Goal: Check status: Check status

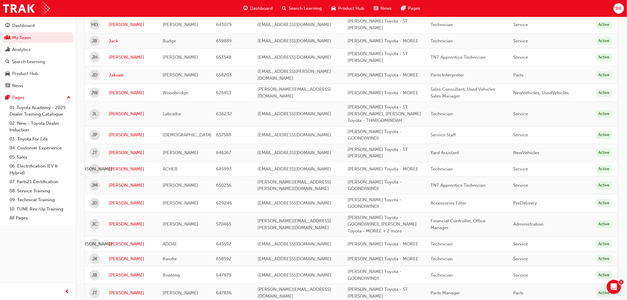
scroll to position [674, 0]
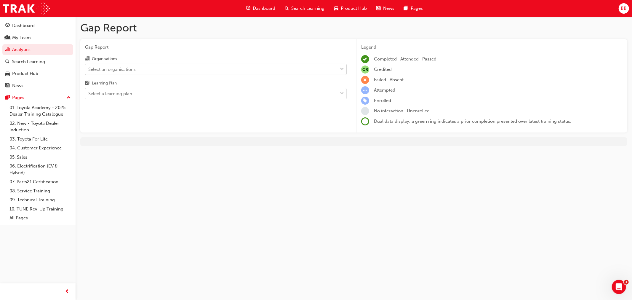
click at [234, 66] on div "Select an organisations" at bounding box center [211, 69] width 252 height 10
click at [89, 66] on input "Organisations Select an organisations" at bounding box center [88, 68] width 1 height 5
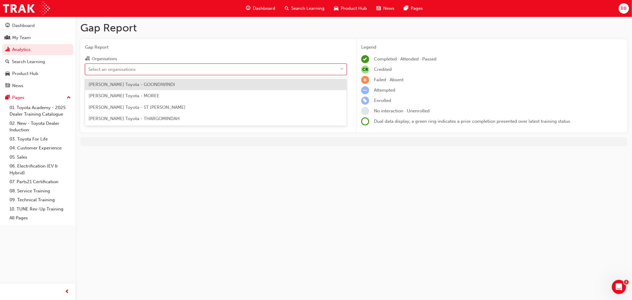
click at [158, 82] on div "[PERSON_NAME] Toyota - GOONDIWINDI" at bounding box center [216, 85] width 262 height 12
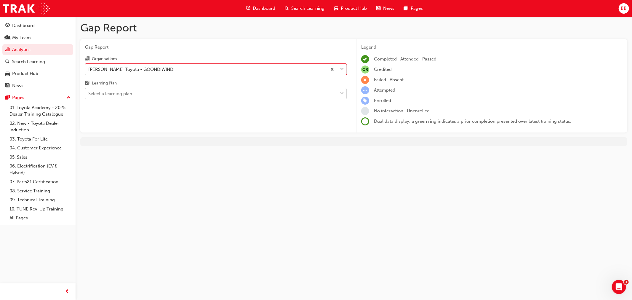
click at [202, 96] on div "Select a learning plan" at bounding box center [211, 94] width 252 height 10
click at [89, 96] on input "Learning Plan Select a learning plan" at bounding box center [88, 93] width 1 height 5
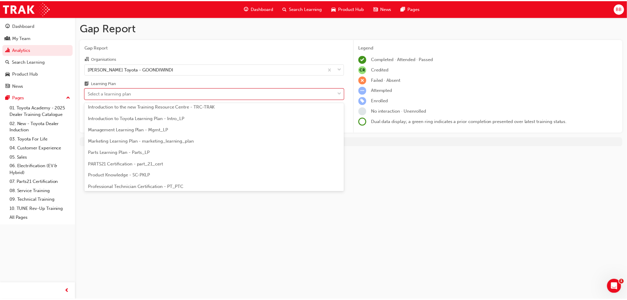
scroll to position [132, 0]
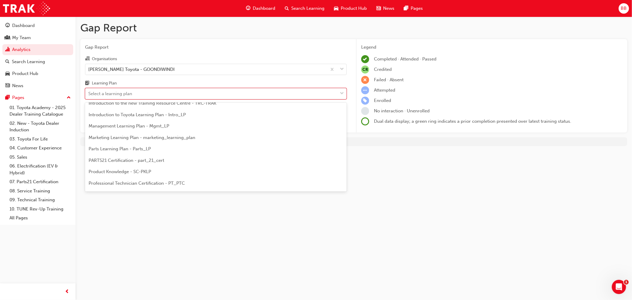
click at [133, 172] on span "Product Knowledge - SC-PKLP" at bounding box center [120, 171] width 63 height 5
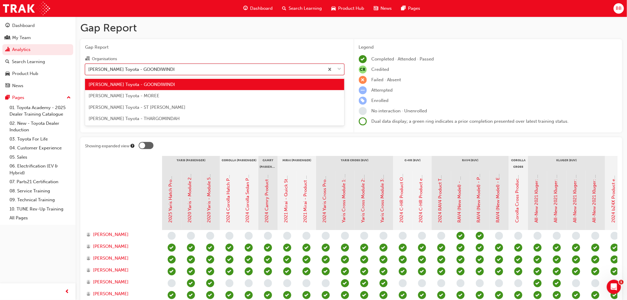
click at [187, 71] on div "[PERSON_NAME] Toyota - GOONDIWINDI" at bounding box center [204, 69] width 239 height 10
click at [89, 71] on input "Organisations option [PERSON_NAME] Toyota - GOONDIWINDI, selected. option [PERS…" at bounding box center [88, 68] width 1 height 5
click at [131, 97] on span "[PERSON_NAME] Toyota - MOREE" at bounding box center [124, 95] width 71 height 5
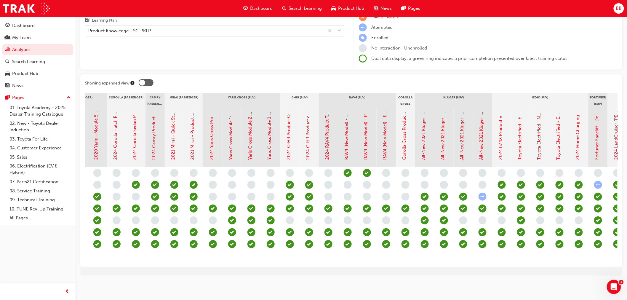
scroll to position [0, 117]
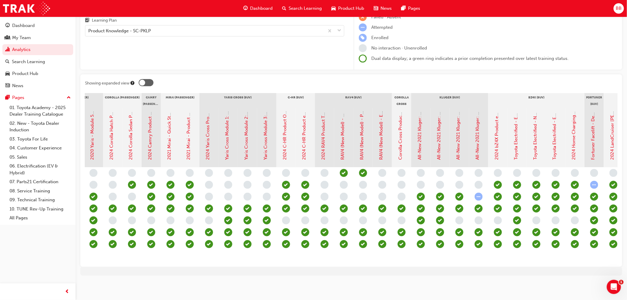
drag, startPoint x: 378, startPoint y: 264, endPoint x: 494, endPoint y: 268, distance: 115.7
click at [494, 268] on div "Gap Report Gap Report Organisations [PERSON_NAME] Toyota - MOREE Learning Plan …" at bounding box center [352, 119] width 552 height 331
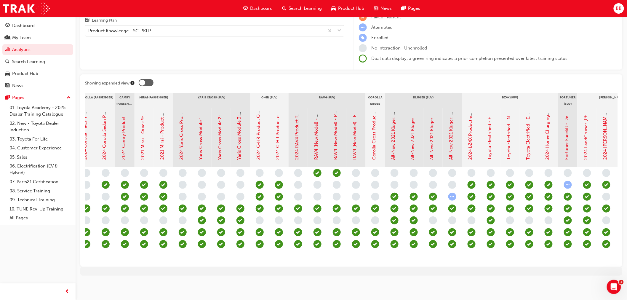
scroll to position [0, 0]
